Goal: Information Seeking & Learning: Learn about a topic

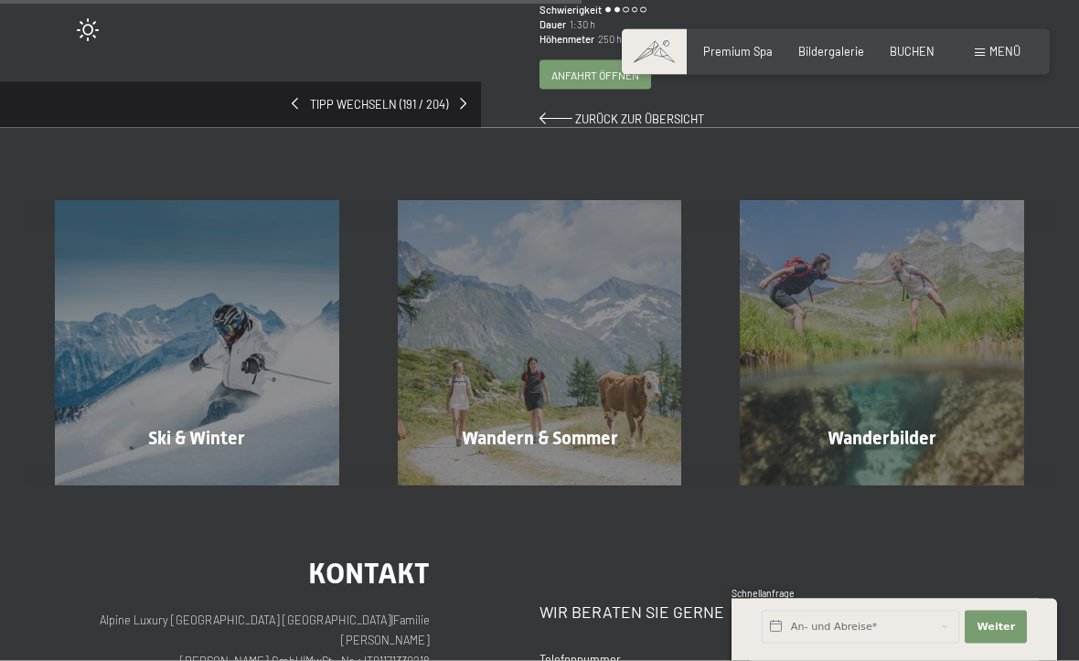
scroll to position [508, 0]
click at [560, 330] on div "Wandern & [PERSON_NAME] erfahren" at bounding box center [540, 342] width 343 height 284
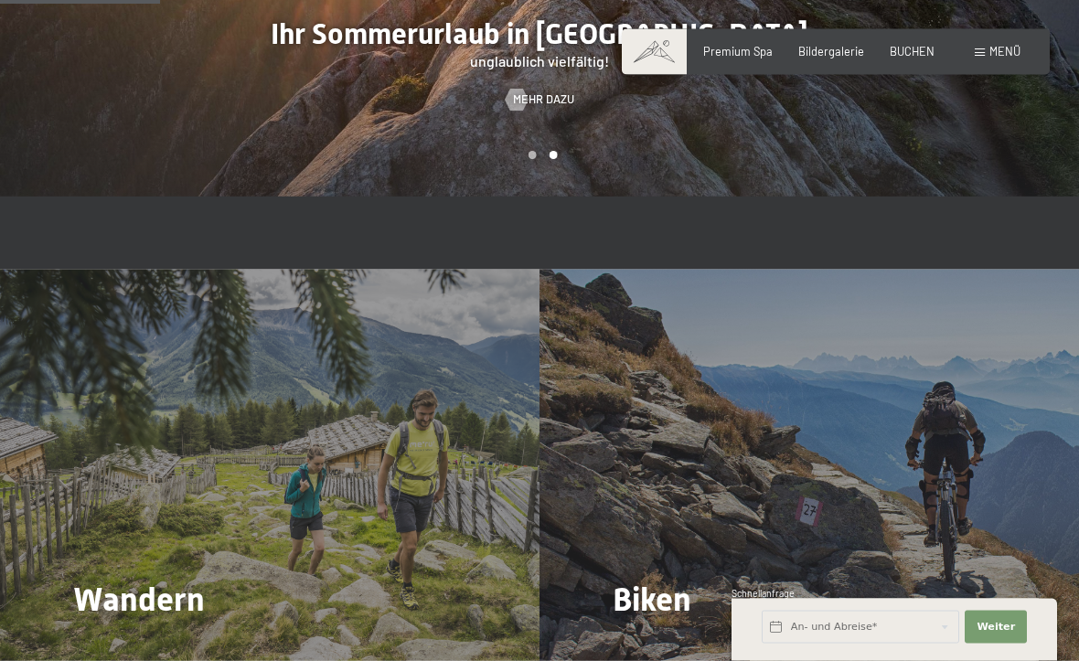
scroll to position [1296, 0]
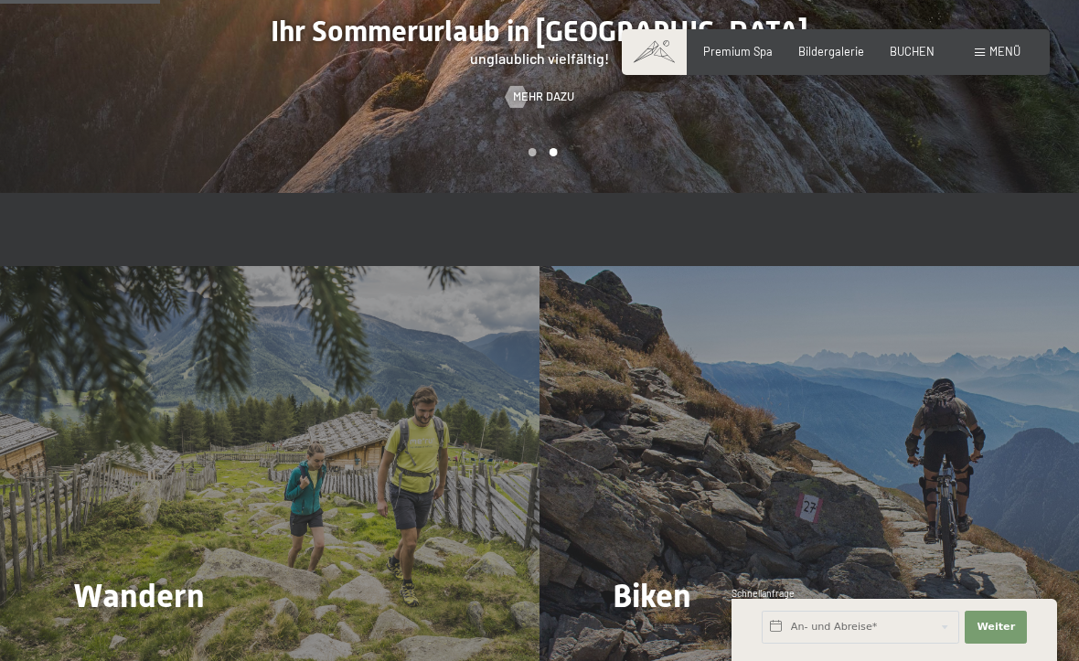
click at [123, 638] on span "Mehr dazu" at bounding box center [110, 646] width 61 height 16
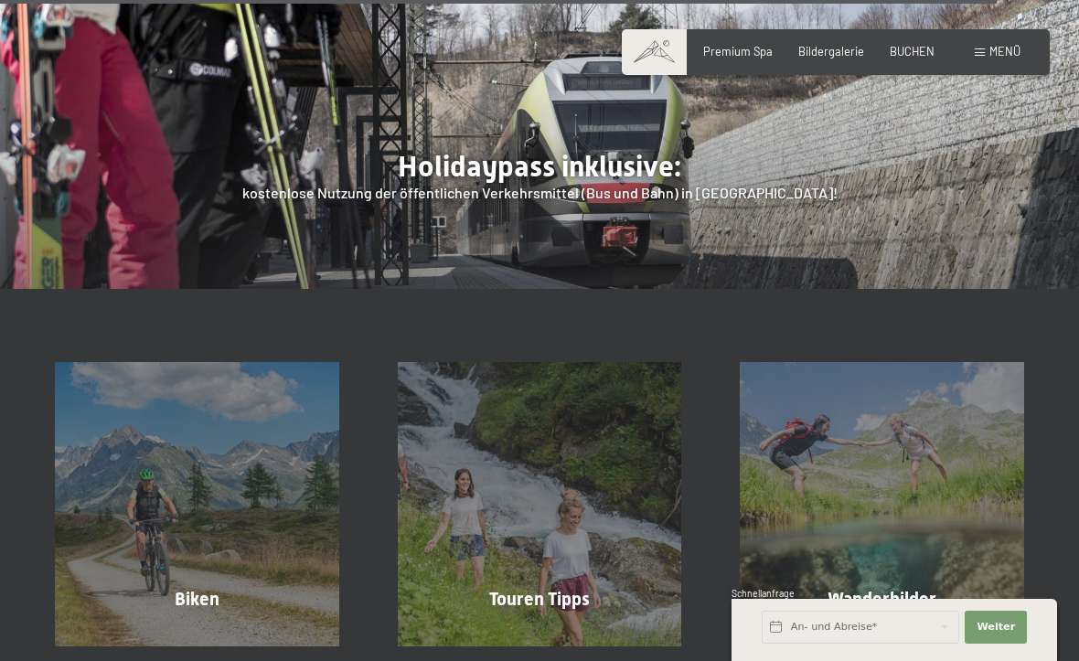
scroll to position [5263, 0]
click at [580, 361] on div "Touren Tipps Mehr erfahren" at bounding box center [540, 503] width 343 height 284
